Goal: Task Accomplishment & Management: Manage account settings

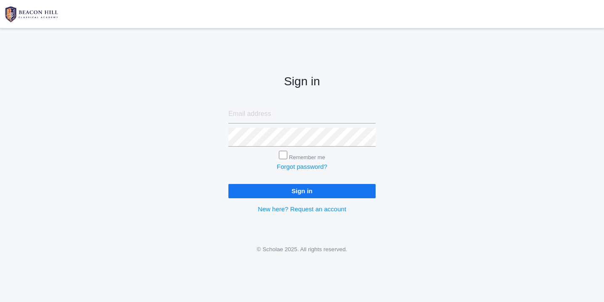
click at [258, 115] on input "email" at bounding box center [301, 114] width 147 height 19
type input "websterjl03@aol.com"
click at [292, 191] on input "Sign in" at bounding box center [301, 191] width 147 height 14
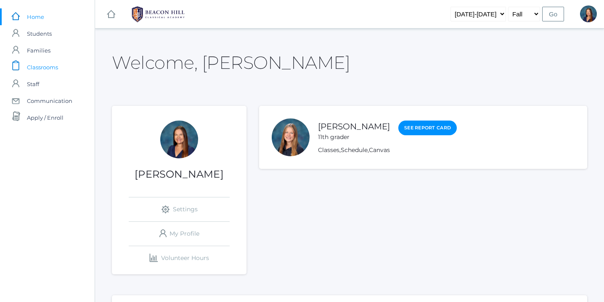
click at [51, 66] on span "Classrooms" at bounding box center [42, 67] width 31 height 17
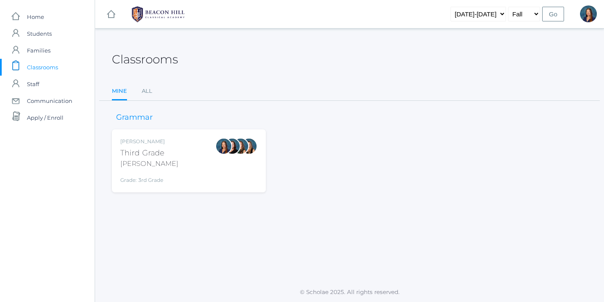
click at [200, 160] on div "Lori Webster Third Grade Webster Grade: 3rd Grade 03LA" at bounding box center [188, 161] width 137 height 46
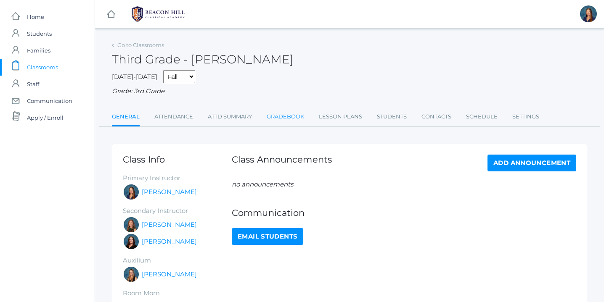
click at [289, 117] on link "Gradebook" at bounding box center [284, 116] width 37 height 17
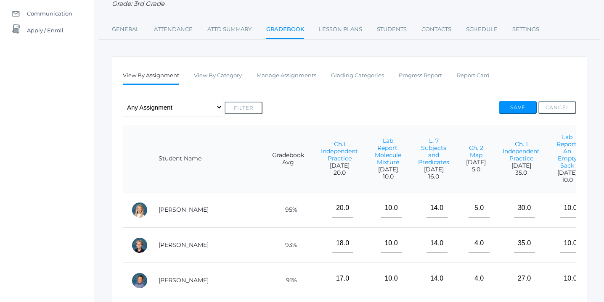
scroll to position [90, 0]
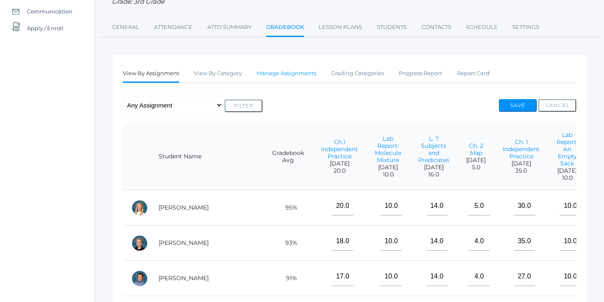
click at [290, 73] on link "Manage Assignments" at bounding box center [286, 73] width 60 height 17
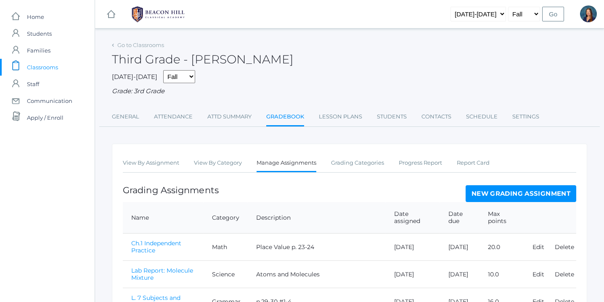
click at [523, 192] on link "New Grading Assignment" at bounding box center [520, 193] width 111 height 17
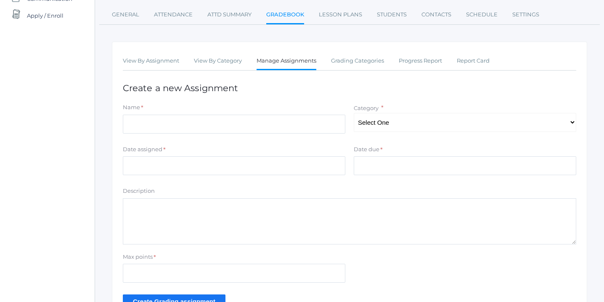
scroll to position [111, 0]
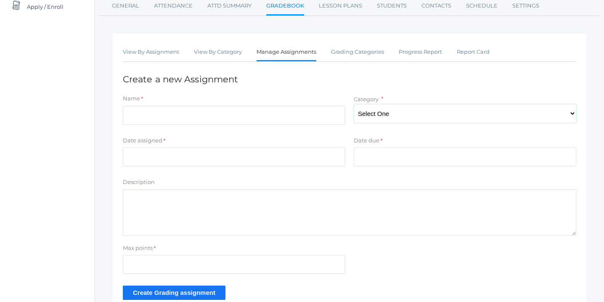
click at [569, 114] on select "Select One Character/Citizenship Math Grammar Literature Latin History Science …" at bounding box center [464, 113] width 222 height 19
select select "1123"
click at [353, 104] on select "Select One Character/Citizenship Math Grammar Literature Latin History Science …" at bounding box center [464, 113] width 222 height 19
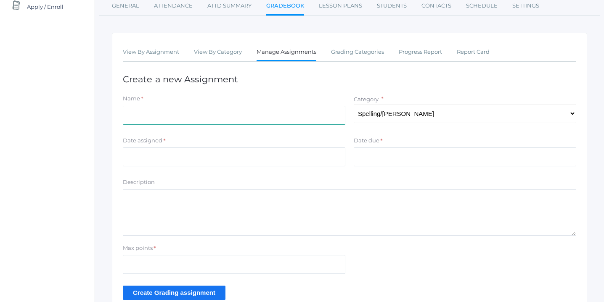
click at [179, 118] on input "Name" at bounding box center [234, 115] width 222 height 19
type input "Unit 1 Assessment"
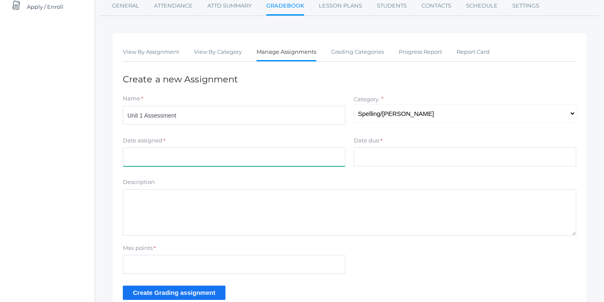
click at [191, 155] on input "Date assigned" at bounding box center [234, 157] width 222 height 19
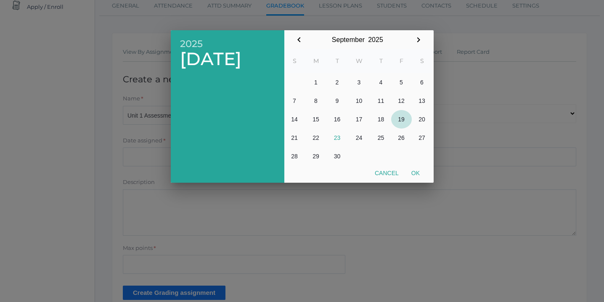
click at [402, 119] on button "19" at bounding box center [401, 119] width 21 height 18
click at [418, 172] on button "Ok" at bounding box center [415, 173] width 21 height 15
type input "[DATE]"
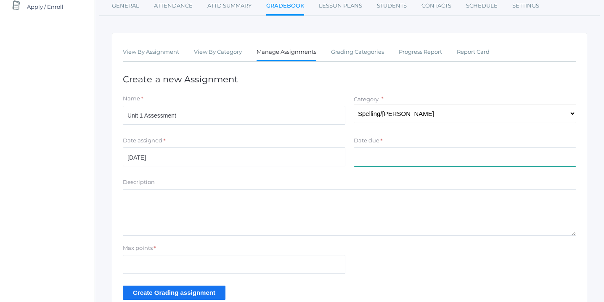
click at [390, 158] on input "Date due" at bounding box center [464, 157] width 222 height 19
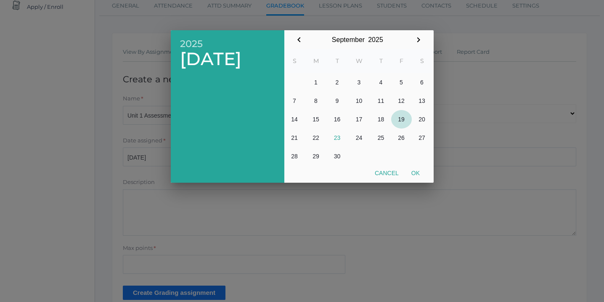
click at [403, 116] on button "19" at bounding box center [401, 119] width 21 height 18
click at [415, 173] on button "Ok" at bounding box center [415, 173] width 21 height 15
type input "[DATE]"
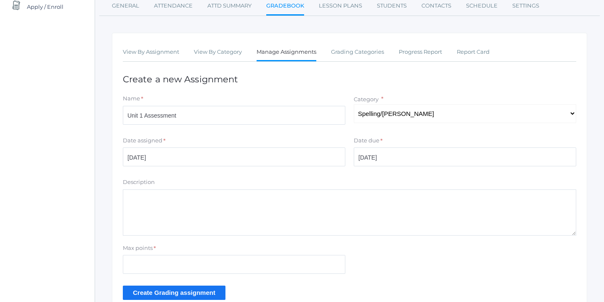
click at [204, 216] on textarea "Description" at bounding box center [349, 213] width 453 height 46
type textarea "Phonograms"
click at [162, 266] on input "Max points" at bounding box center [234, 264] width 222 height 19
type input "26"
click at [169, 291] on input "Create Grading assignment" at bounding box center [174, 293] width 103 height 14
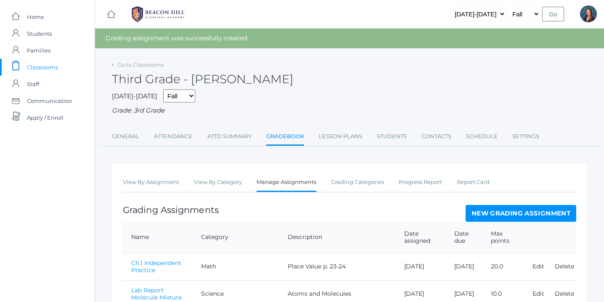
click at [493, 217] on link "New Grading Assignment" at bounding box center [520, 213] width 111 height 17
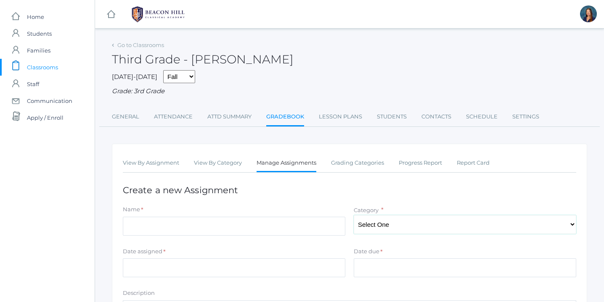
click at [460, 227] on select "Select One Character/Citizenship Math Grammar Literature Latin History Science …" at bounding box center [464, 224] width 222 height 19
select select "1123"
click at [353, 215] on select "Select One Character/Citizenship Math Grammar Literature Latin History Science …" at bounding box center [464, 224] width 222 height 19
click at [272, 230] on input "Name" at bounding box center [234, 226] width 222 height 19
type input "Unit 1 Assessment"
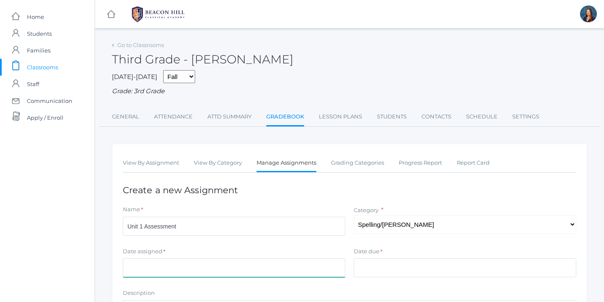
click at [145, 266] on input "Date assigned" at bounding box center [234, 267] width 222 height 19
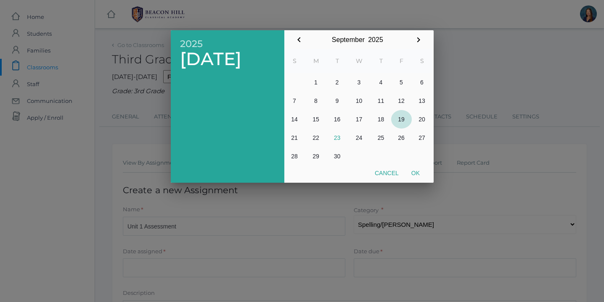
click at [400, 118] on button "19" at bounding box center [401, 119] width 21 height 18
click at [415, 173] on button "Ok" at bounding box center [415, 173] width 21 height 15
type input "[DATE]"
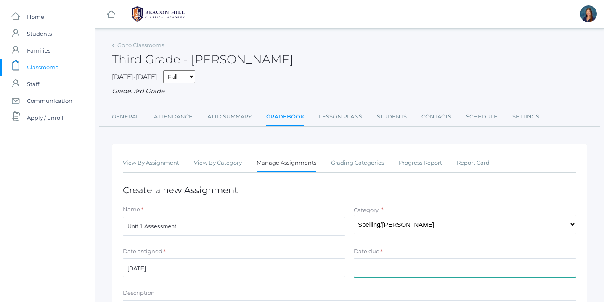
click at [387, 267] on input "Date due" at bounding box center [464, 267] width 222 height 19
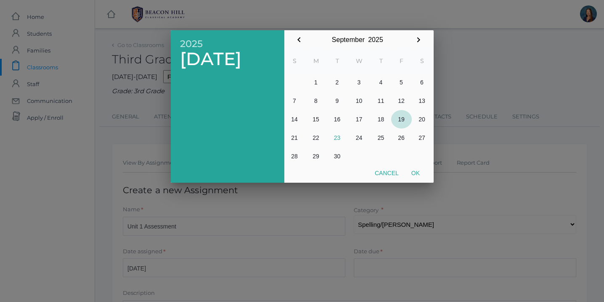
click at [401, 121] on button "19" at bounding box center [401, 119] width 21 height 18
click at [414, 173] on button "Ok" at bounding box center [415, 173] width 21 height 15
type input "[DATE]"
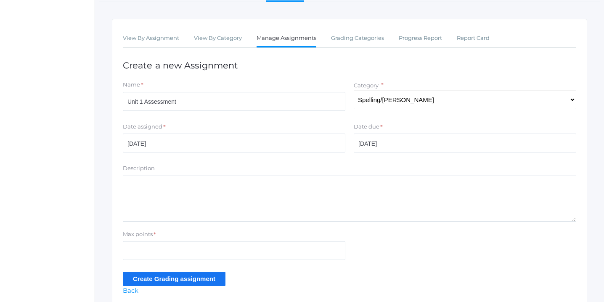
scroll to position [160, 0]
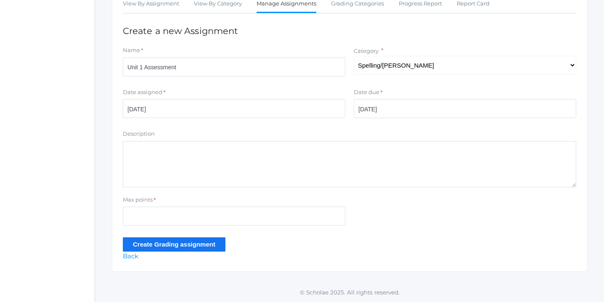
click at [195, 145] on textarea "Description" at bounding box center [349, 164] width 453 height 46
type textarea "Dictation"
click at [164, 213] on input "Max points" at bounding box center [234, 216] width 222 height 19
type input "15"
click at [172, 240] on input "Create Grading assignment" at bounding box center [174, 244] width 103 height 14
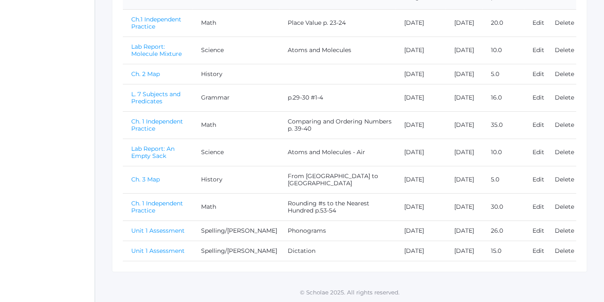
scroll to position [266, 0]
click at [164, 227] on link "Unit 1 Assessment" at bounding box center [157, 231] width 53 height 8
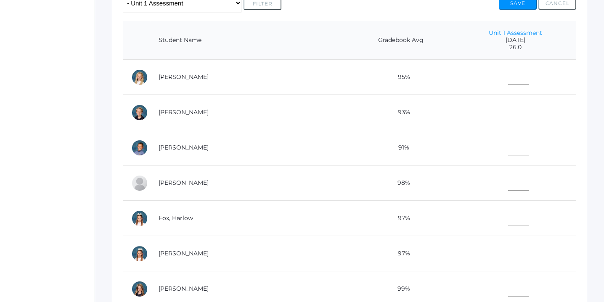
scroll to position [192, 0]
click at [508, 77] on input"] "text" at bounding box center [518, 75] width 21 height 19
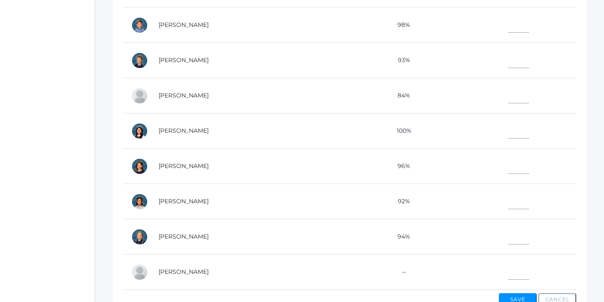
scroll to position [263, 0]
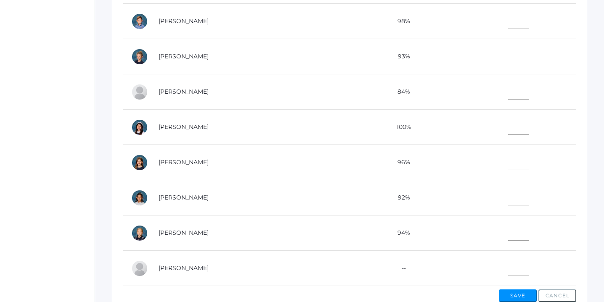
type input"] "26"
click at [508, 231] on input"] "text" at bounding box center [518, 231] width 21 height 19
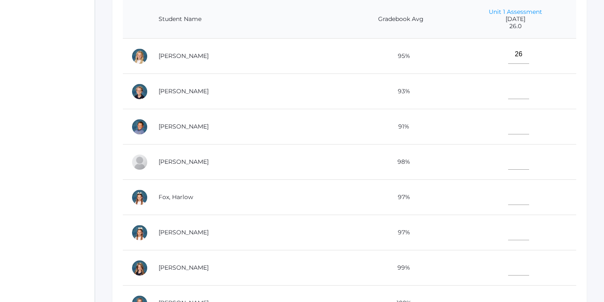
scroll to position [211, 0]
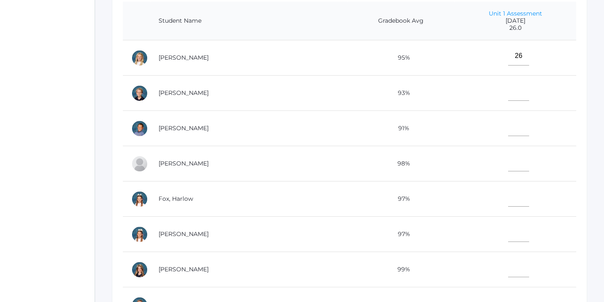
type input"] "21"
click at [508, 127] on input"] "text" at bounding box center [518, 126] width 21 height 19
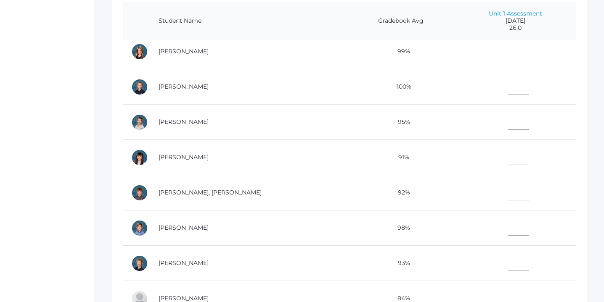
scroll to position [234, 0]
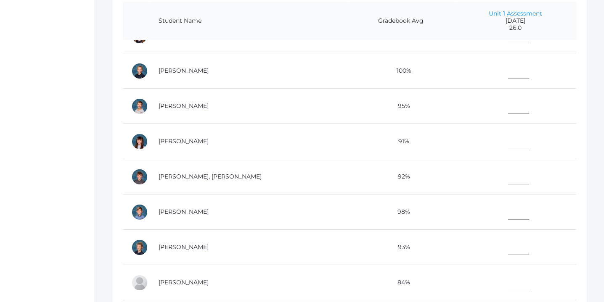
type input"] "19"
click at [508, 178] on input"] "text" at bounding box center [518, 175] width 21 height 19
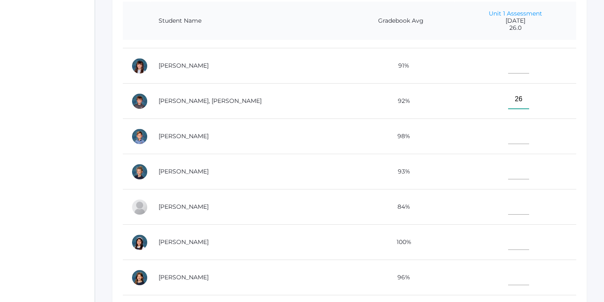
scroll to position [351, 0]
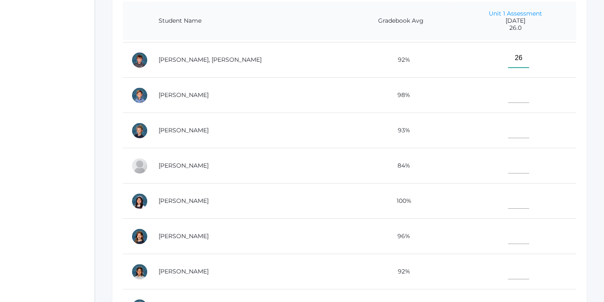
type input"] "26"
click at [508, 202] on input"] "text" at bounding box center [518, 199] width 21 height 19
type input"] "26"
click at [508, 130] on input"] "text" at bounding box center [518, 128] width 21 height 19
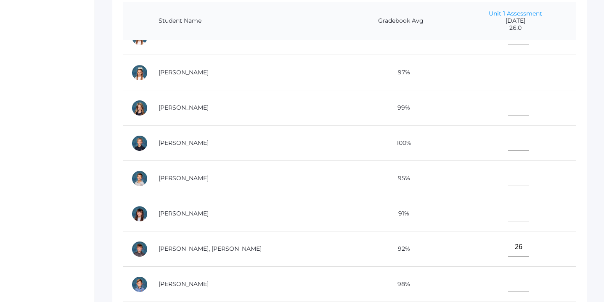
scroll to position [130, 0]
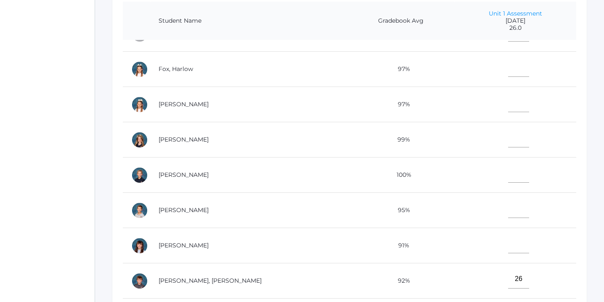
type input"] "26"
click at [508, 141] on input"] "text" at bounding box center [518, 138] width 21 height 19
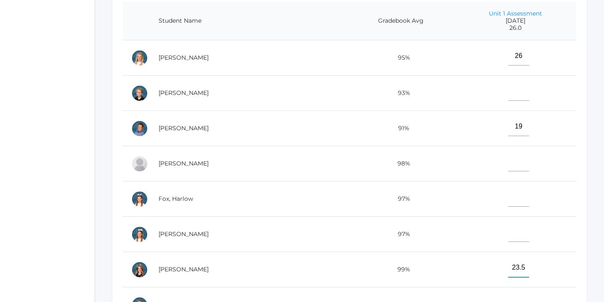
scroll to position [177, 0]
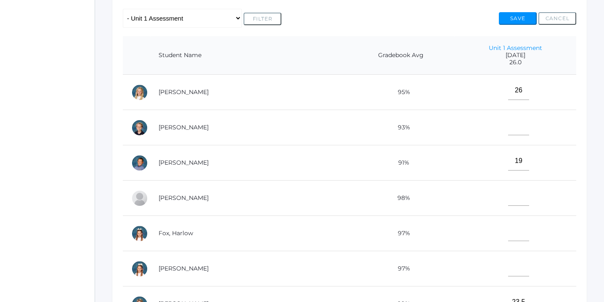
type input"] "23.5"
click at [508, 119] on input"] "text" at bounding box center [518, 125] width 21 height 19
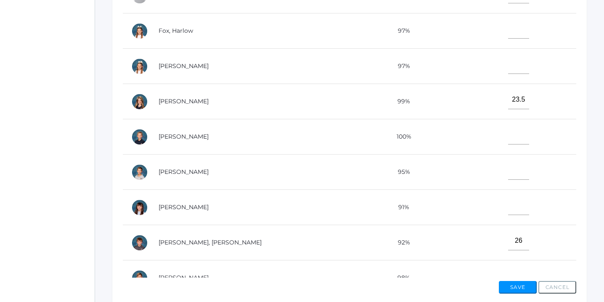
scroll to position [119, 0]
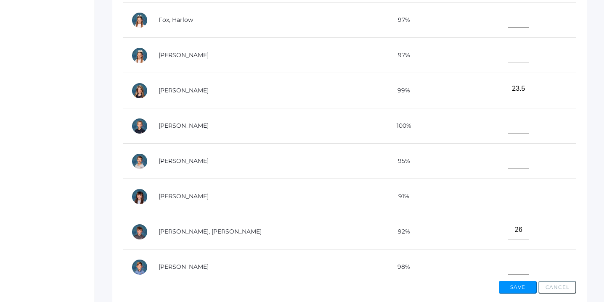
type input"] "25"
click at [508, 161] on input"] "text" at bounding box center [518, 159] width 21 height 19
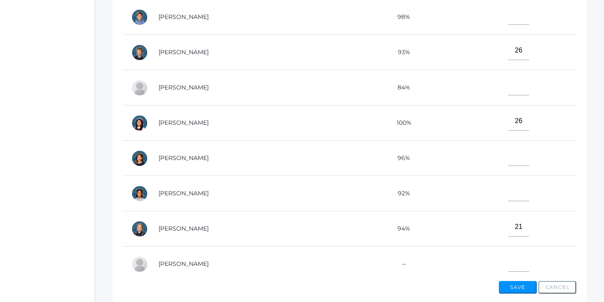
scroll to position [370, 0]
type input"] "26"
click at [508, 190] on input"] "text" at bounding box center [518, 191] width 21 height 19
type input"] "25.5"
click at [508, 155] on input"] "text" at bounding box center [518, 155] width 21 height 19
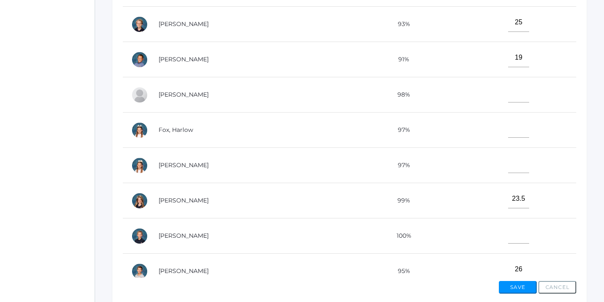
scroll to position [8, 0]
type input"] "23"
click at [508, 95] on input"] "text" at bounding box center [518, 93] width 21 height 19
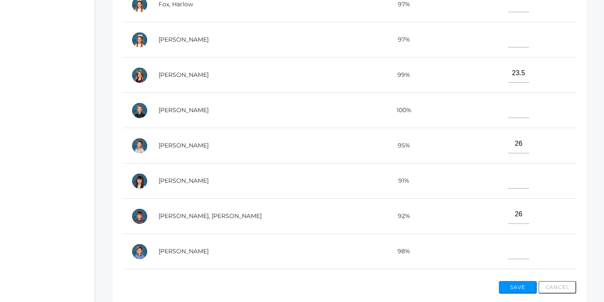
scroll to position [135, 0]
type input"] "26"
click at [508, 177] on input"] "text" at bounding box center [518, 178] width 21 height 19
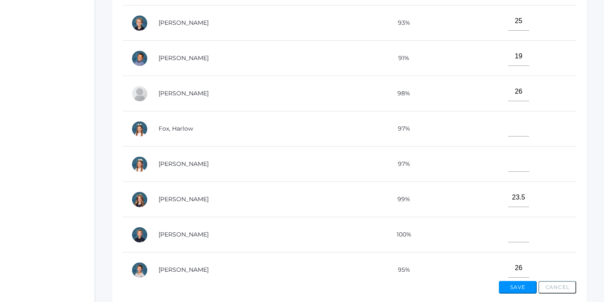
scroll to position [9, 0]
type input"] "25"
click at [508, 163] on input"] "text" at bounding box center [518, 163] width 21 height 19
type input"] "26"
click at [508, 127] on input"] "text" at bounding box center [518, 128] width 21 height 19
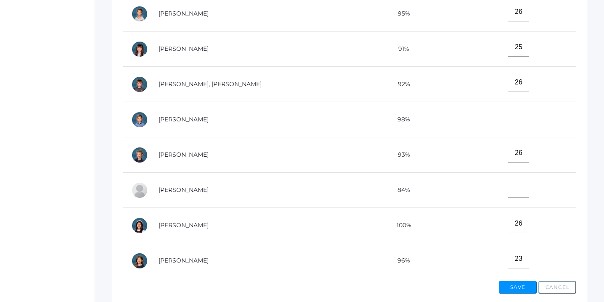
scroll to position [268, 0]
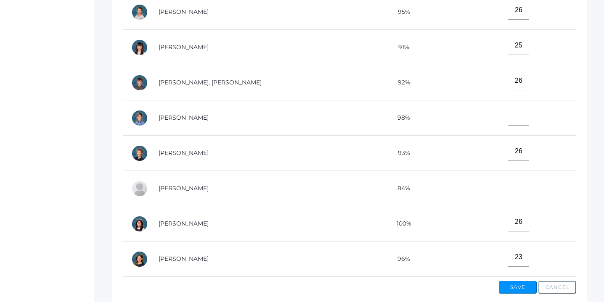
type input"] "26"
click at [508, 192] on input"] "text" at bounding box center [518, 186] width 21 height 19
type input"] "25"
click at [508, 114] on input"] "text" at bounding box center [518, 116] width 21 height 19
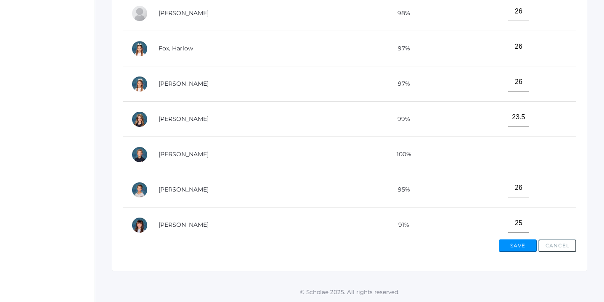
scroll to position [50, 0]
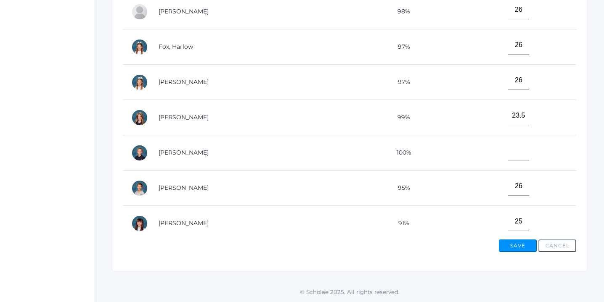
type input"] "26"
click at [508, 150] on input"] "text" at bounding box center [518, 151] width 21 height 19
type input"] "26"
click at [519, 247] on button "Save" at bounding box center [517, 246] width 38 height 13
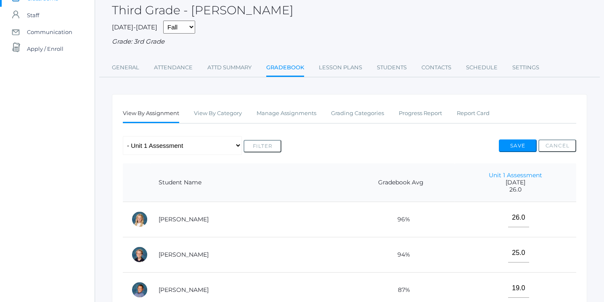
scroll to position [68, 0]
click at [299, 114] on link "Manage Assignments" at bounding box center [286, 114] width 60 height 17
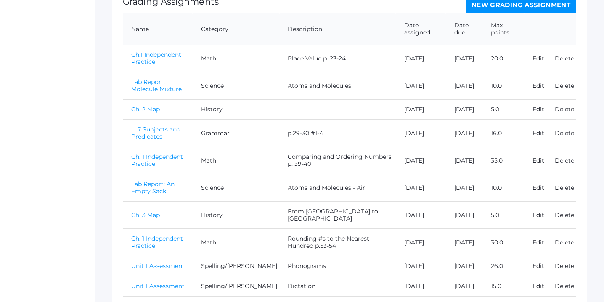
scroll to position [246, 0]
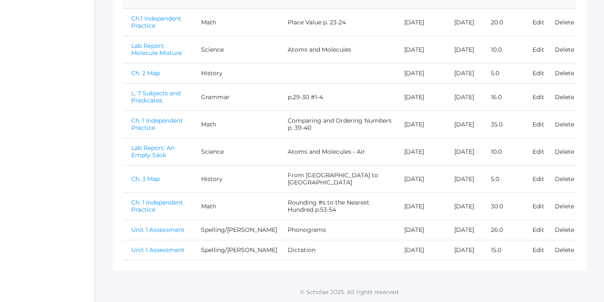
click at [161, 248] on link "Unit 1 Assessment" at bounding box center [157, 250] width 53 height 8
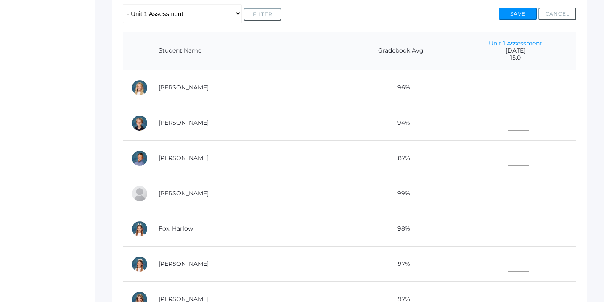
scroll to position [190, 0]
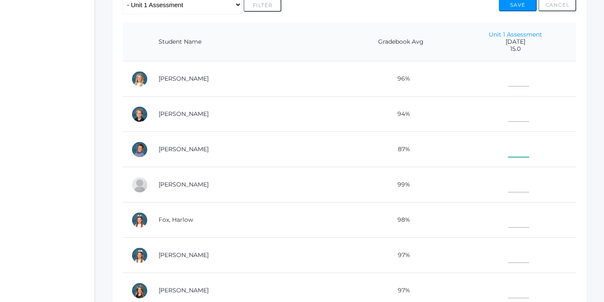
click at [508, 147] on input"] "text" at bounding box center [518, 147] width 21 height 19
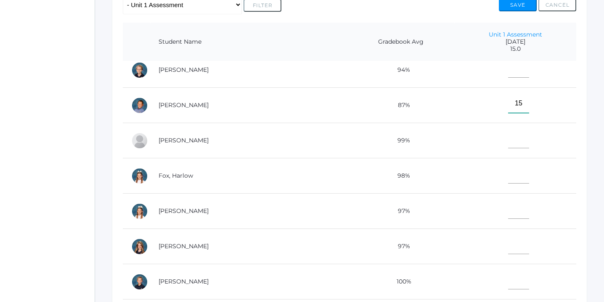
scroll to position [47, 0]
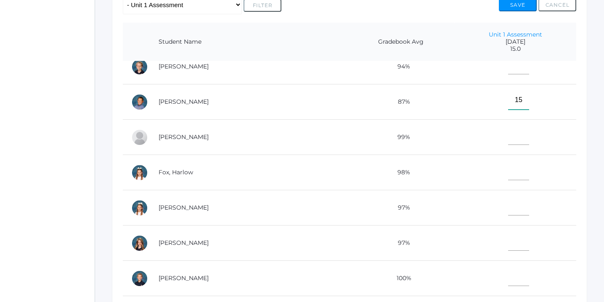
type input"] "15"
click at [508, 241] on input"] "text" at bounding box center [518, 241] width 21 height 19
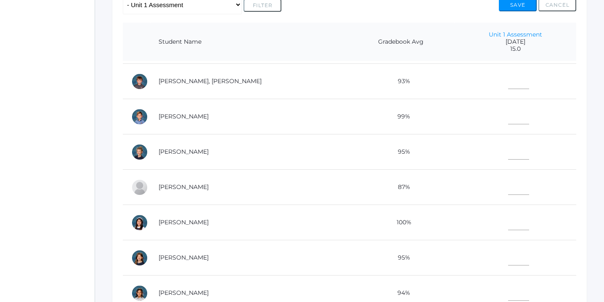
scroll to position [373, 0]
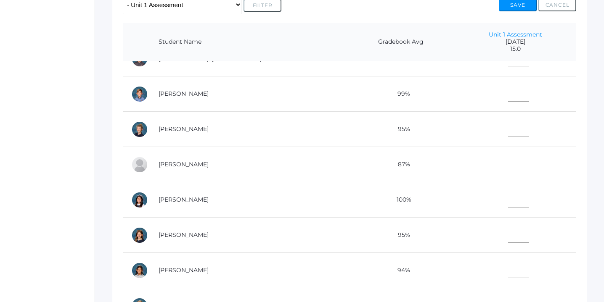
type input"] "15"
click at [508, 238] on input"] "text" at bounding box center [518, 233] width 21 height 19
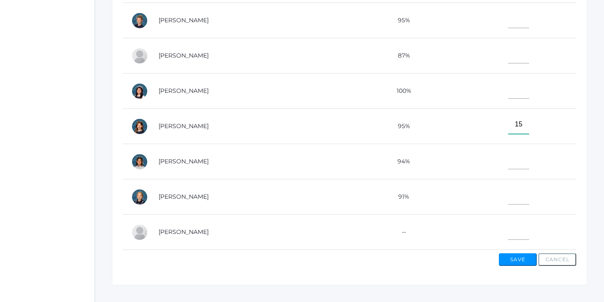
scroll to position [313, 0]
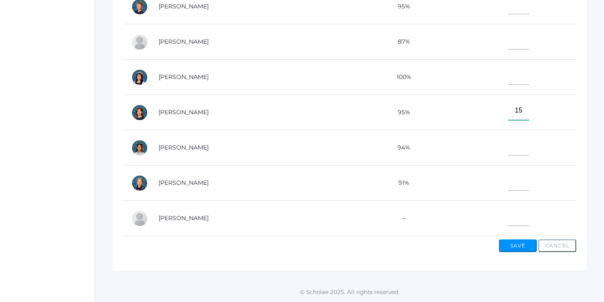
type input"] "15"
click at [508, 185] on input"] "text" at bounding box center [518, 181] width 21 height 19
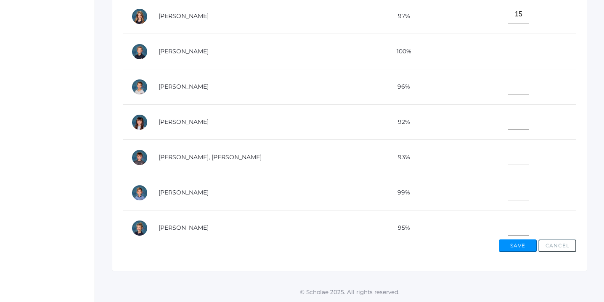
type input"] "15"
click at [508, 157] on input"] "text" at bounding box center [518, 155] width 21 height 19
type input"] "15"
click at [508, 50] on input"] "text" at bounding box center [518, 49] width 21 height 19
type input"] "15"
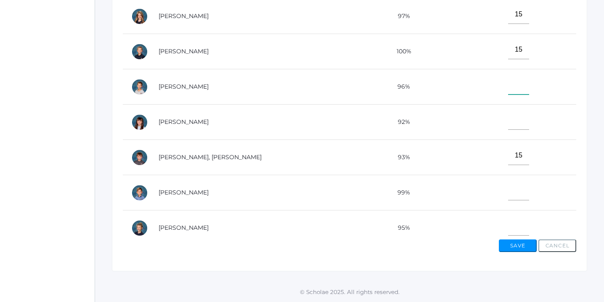
click at [508, 83] on input"] "text" at bounding box center [518, 85] width 21 height 19
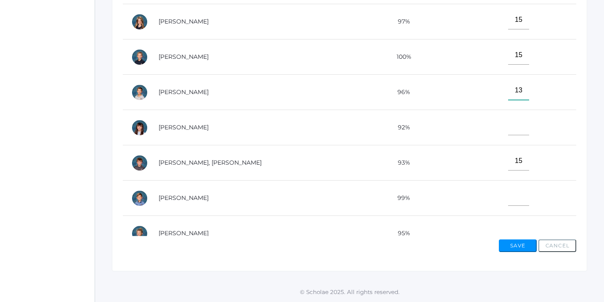
scroll to position [143, 0]
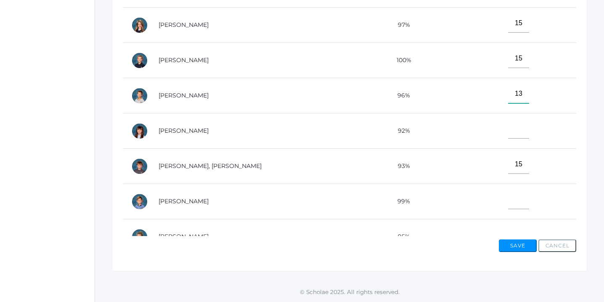
type input"] "13"
click at [508, 200] on input"] "text" at bounding box center [518, 199] width 21 height 19
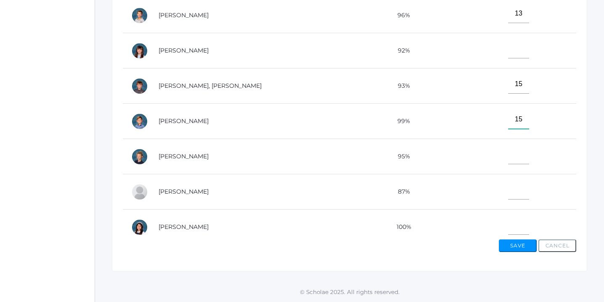
scroll to position [225, 0]
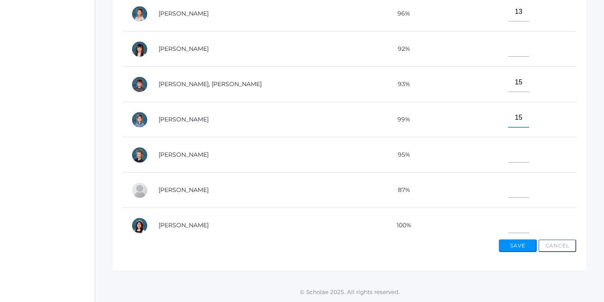
type input"] "15"
click at [508, 153] on input"] "text" at bounding box center [518, 153] width 21 height 19
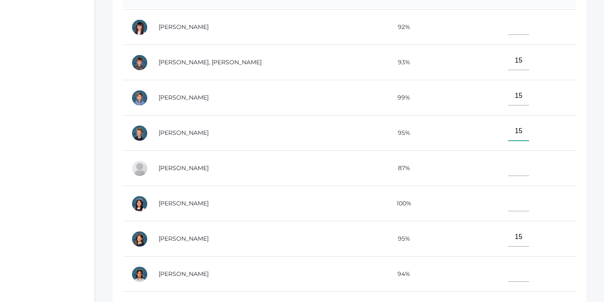
scroll to position [317, 0]
type input"] "15"
click at [508, 200] on input"] "text" at bounding box center [518, 201] width 21 height 19
type input"] "15"
click at [508, 164] on input"] "text" at bounding box center [518, 165] width 21 height 19
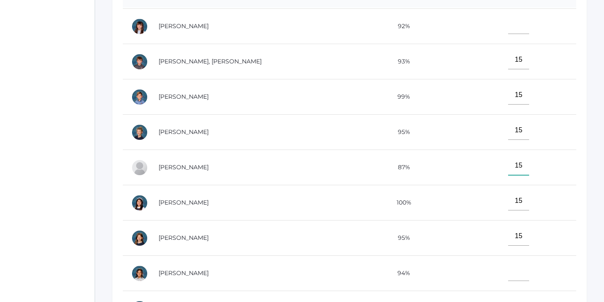
type input"] "15"
click at [508, 269] on input"] "text" at bounding box center [518, 271] width 21 height 19
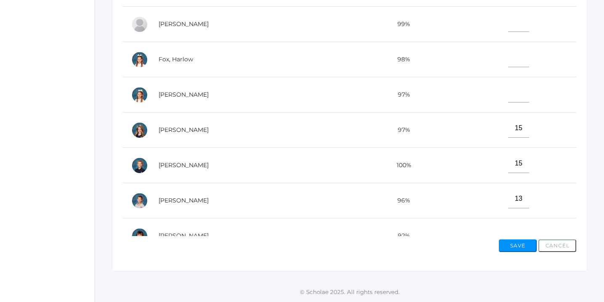
scroll to position [0, 0]
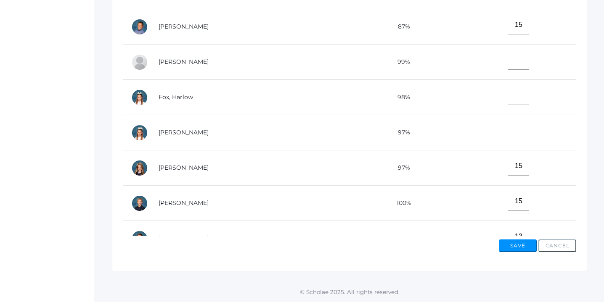
type input"] "15"
click at [508, 131] on input"] "text" at bounding box center [518, 130] width 21 height 19
type input"] "15"
click at [508, 58] on input"] "text" at bounding box center [518, 60] width 21 height 19
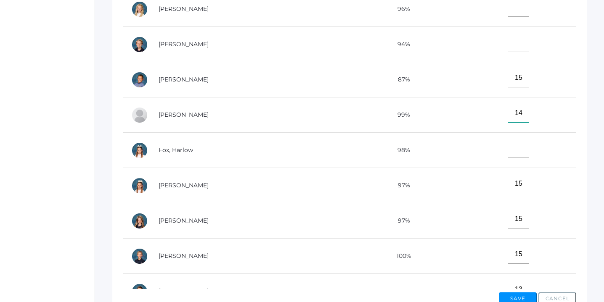
scroll to position [255, 0]
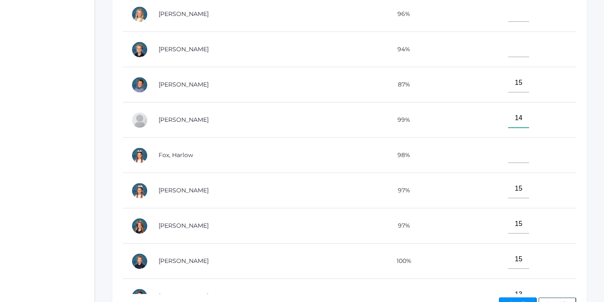
type input"] "14"
click at [508, 53] on input"] "text" at bounding box center [518, 47] width 21 height 19
type input"] "15"
click at [508, 157] on input"] "text" at bounding box center [518, 153] width 21 height 19
type input"] "15"
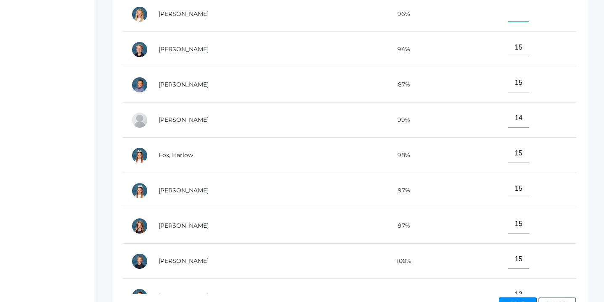
click at [508, 12] on input"] "text" at bounding box center [518, 12] width 21 height 19
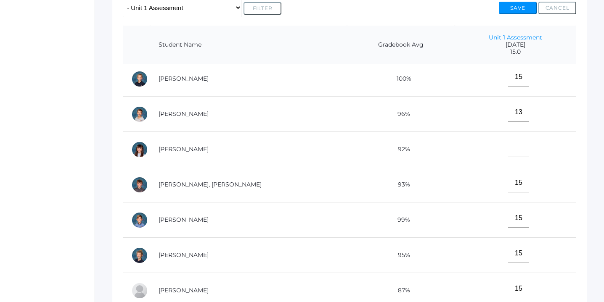
scroll to position [258, 0]
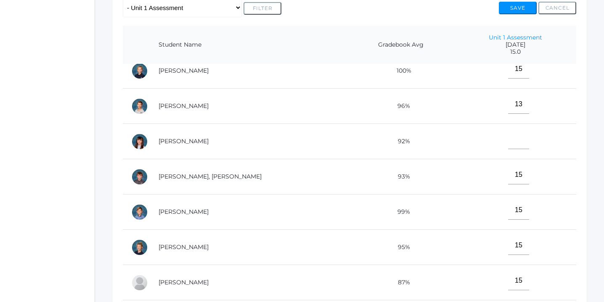
type input"] "15"
click at [508, 146] on input"] "text" at bounding box center [518, 139] width 21 height 19
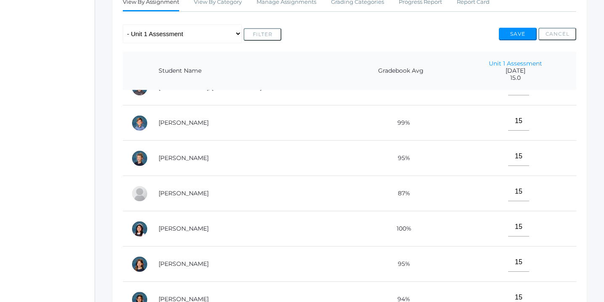
scroll to position [0, 0]
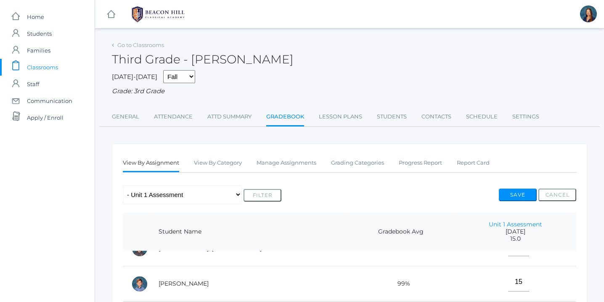
type input"] "15"
click at [514, 191] on button "Save" at bounding box center [517, 195] width 38 height 13
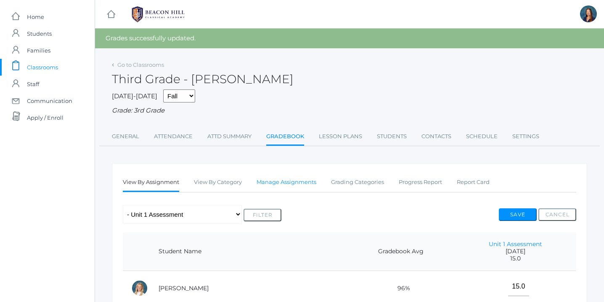
click at [295, 182] on link "Manage Assignments" at bounding box center [286, 182] width 60 height 17
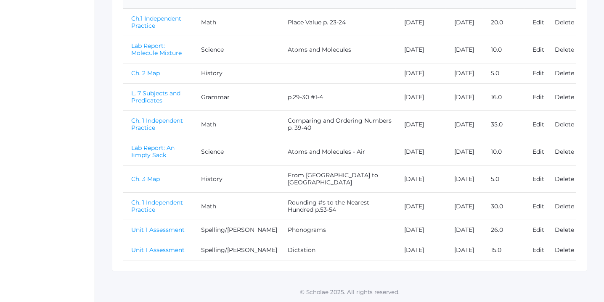
scroll to position [243, 0]
click at [176, 226] on link "Unit 1 Assessment" at bounding box center [157, 230] width 53 height 8
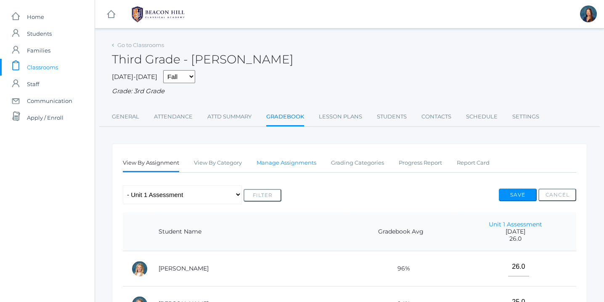
click at [288, 160] on link "Manage Assignments" at bounding box center [286, 163] width 60 height 17
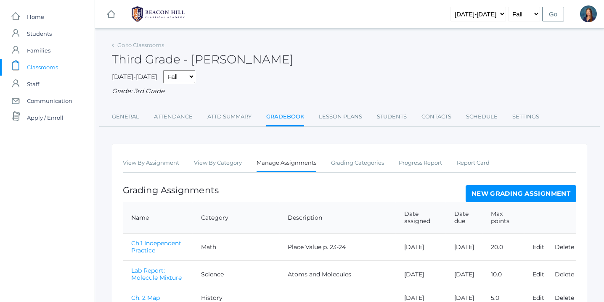
click at [528, 192] on link "New Grading Assignment" at bounding box center [520, 193] width 111 height 17
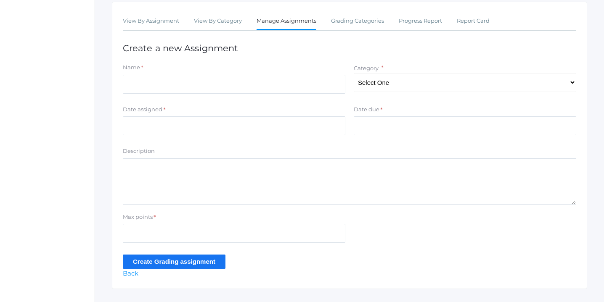
scroll to position [143, 0]
click at [570, 80] on select "Select One Character/Citizenship Math Grammar Literature Latin History Science …" at bounding box center [464, 81] width 222 height 19
select select "1120"
click at [353, 72] on select "Select One Character/Citizenship Math Grammar Literature Latin History Science …" at bounding box center [464, 81] width 222 height 19
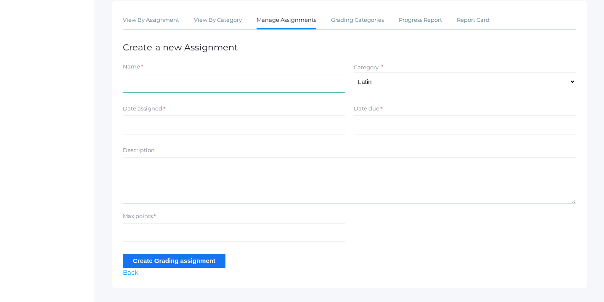
click at [204, 85] on input "Name" at bounding box center [234, 83] width 222 height 19
type input "Week 1 & 2 quiz"
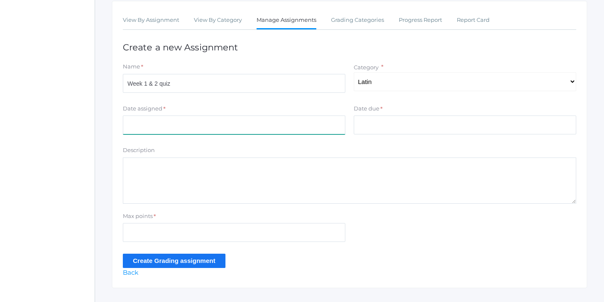
click at [188, 122] on input "Date assigned" at bounding box center [234, 125] width 222 height 19
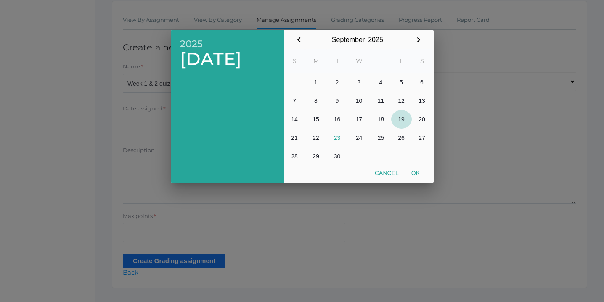
click at [403, 119] on button "19" at bounding box center [401, 119] width 21 height 18
click at [417, 172] on button "Ok" at bounding box center [415, 173] width 21 height 15
type input "[DATE]"
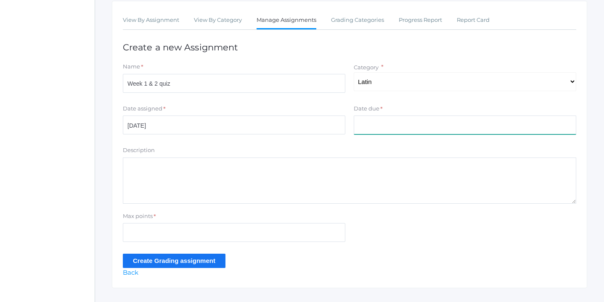
click at [412, 125] on input "Date due" at bounding box center [464, 125] width 222 height 19
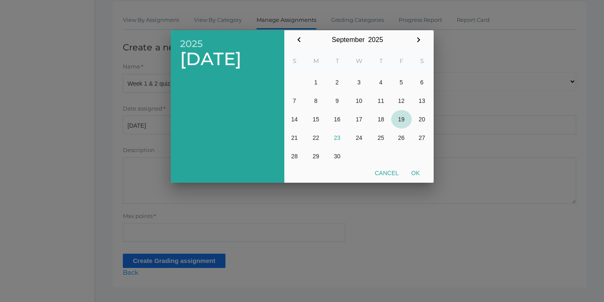
click at [401, 119] on button "19" at bounding box center [401, 119] width 21 height 18
click at [414, 173] on button "Ok" at bounding box center [415, 173] width 21 height 15
type input "[DATE]"
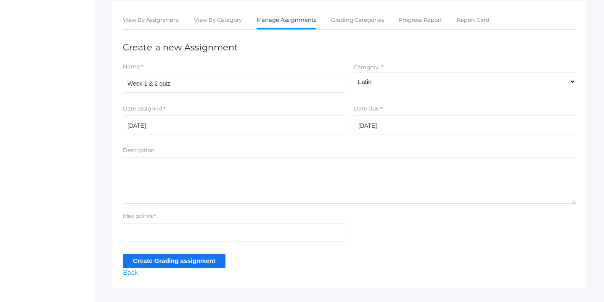
click at [268, 175] on textarea "Description" at bounding box center [349, 181] width 453 height 46
type textarea "Vocabulary and quotations"
click at [171, 233] on input "Max points" at bounding box center [234, 232] width 222 height 19
click at [178, 235] on input "Max points" at bounding box center [234, 232] width 222 height 19
type input "18"
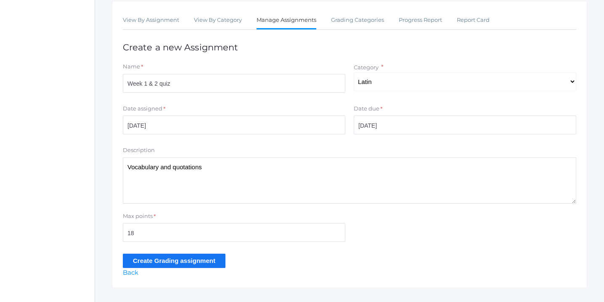
click at [176, 262] on input "Create Grading assignment" at bounding box center [174, 261] width 103 height 14
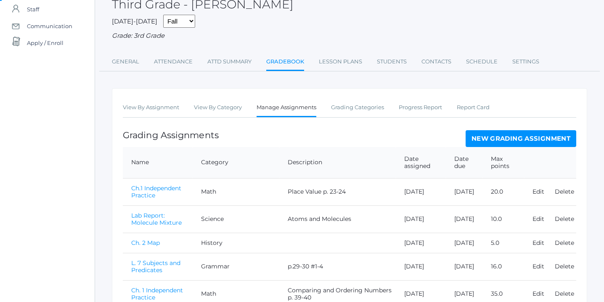
scroll to position [72, 0]
